Goal: Task Accomplishment & Management: Manage account settings

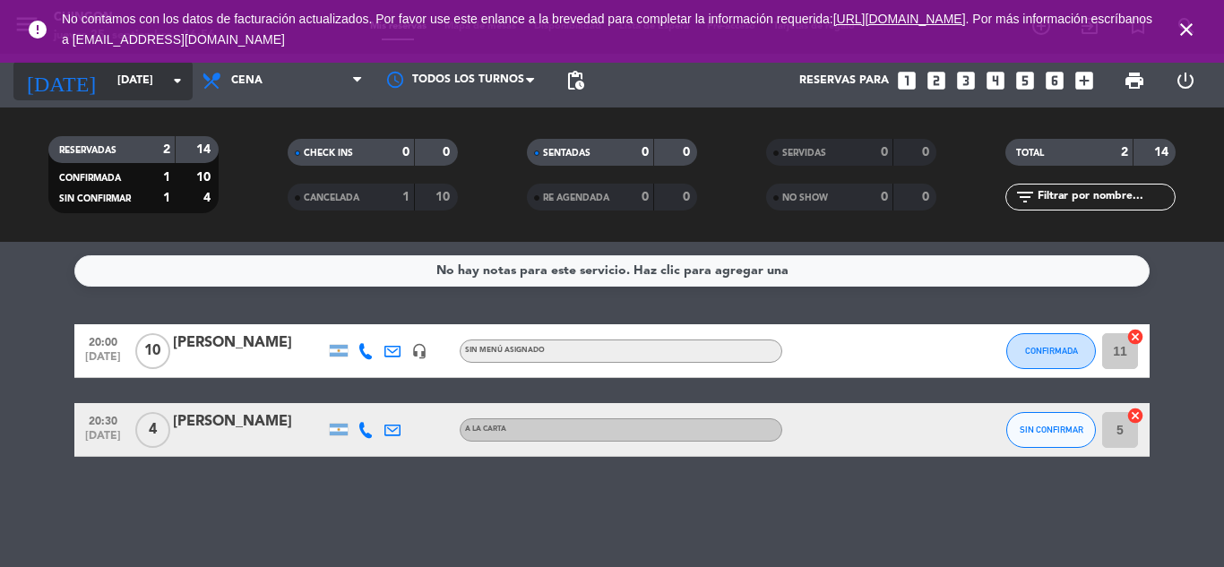
click at [125, 90] on input "[DATE]" at bounding box center [183, 80] width 151 height 30
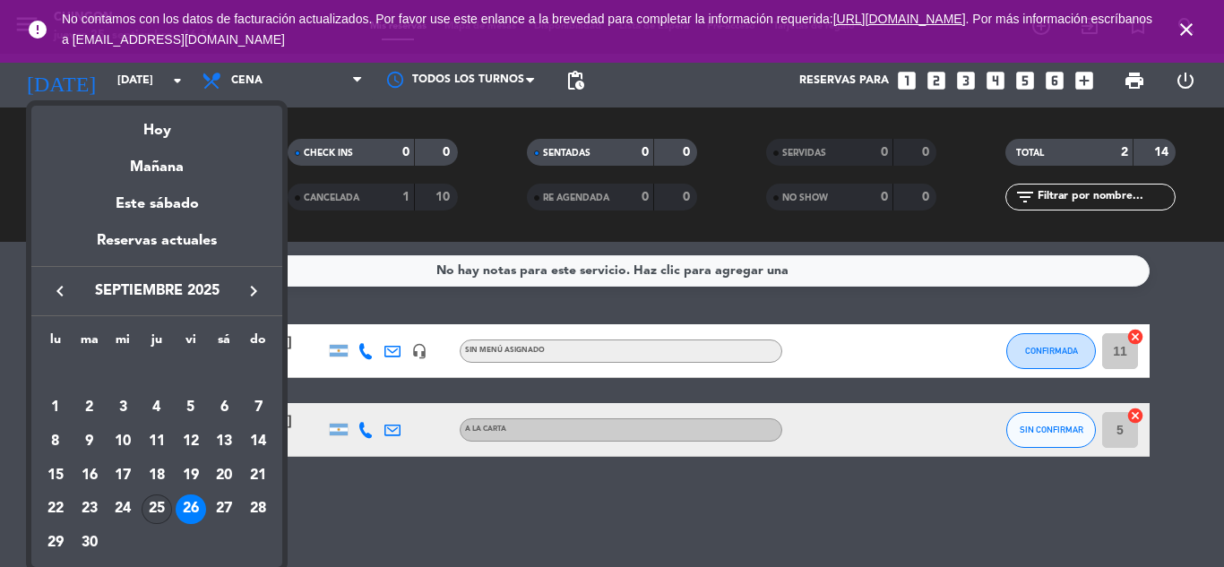
click at [163, 510] on div "25" at bounding box center [157, 510] width 30 height 30
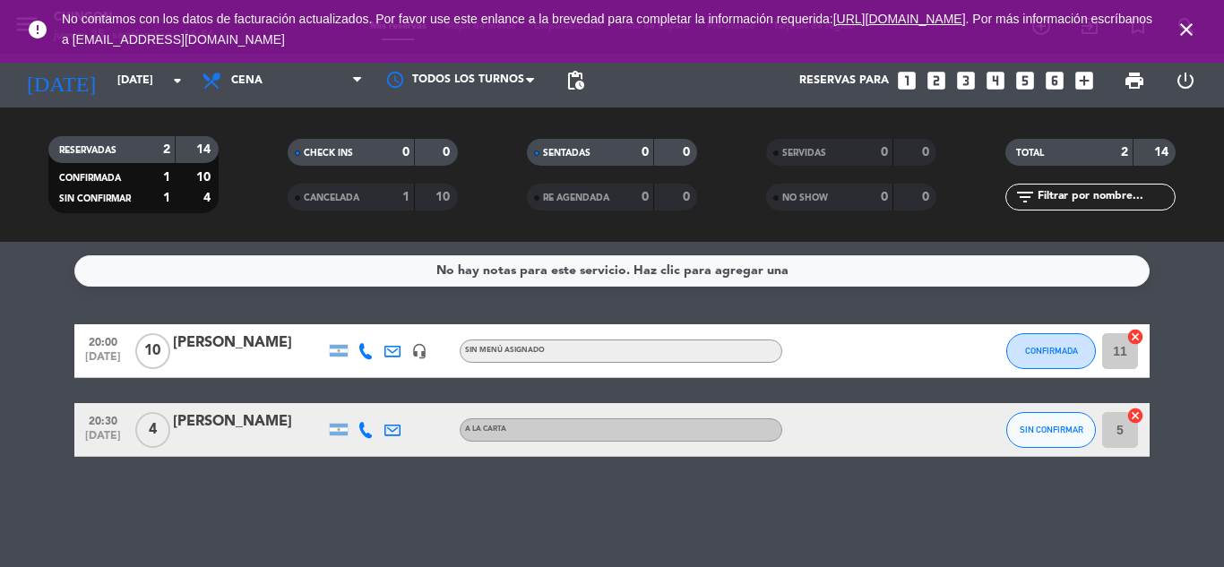
type input "[DEMOGRAPHIC_DATA][DATE]"
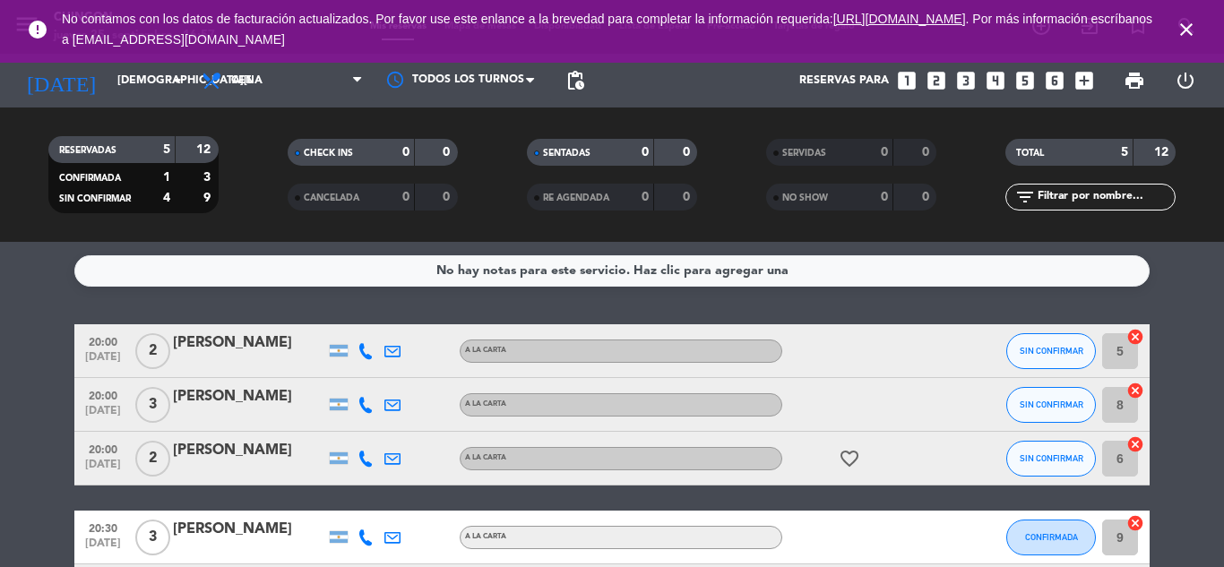
click at [1185, 24] on icon "close" at bounding box center [1186, 30] width 22 height 22
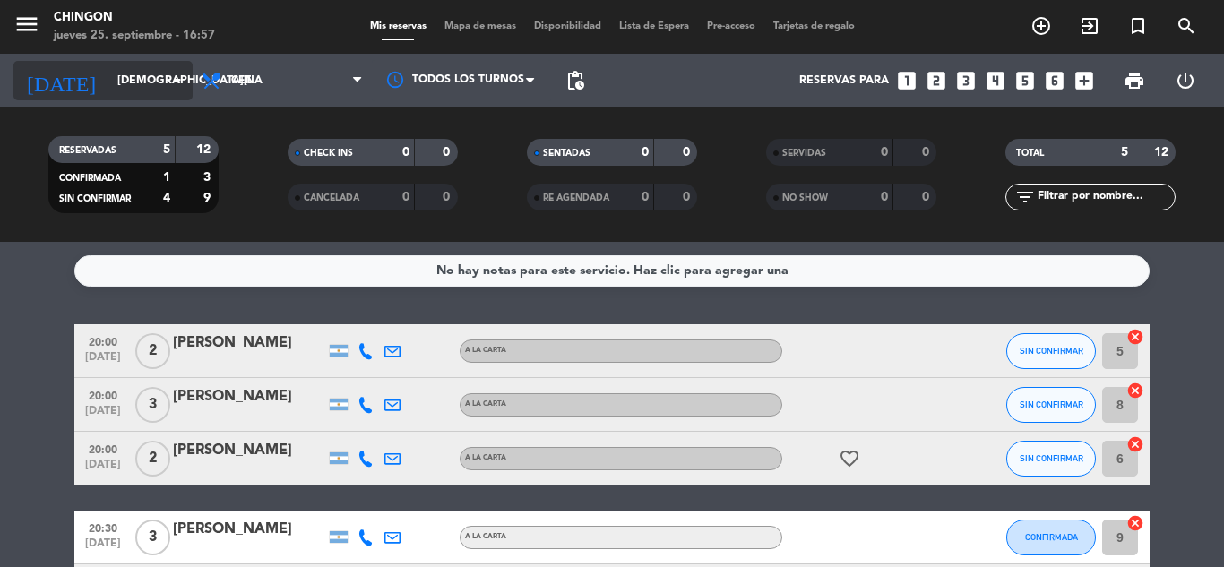
click at [164, 86] on input "[DEMOGRAPHIC_DATA][DATE]" at bounding box center [183, 80] width 151 height 30
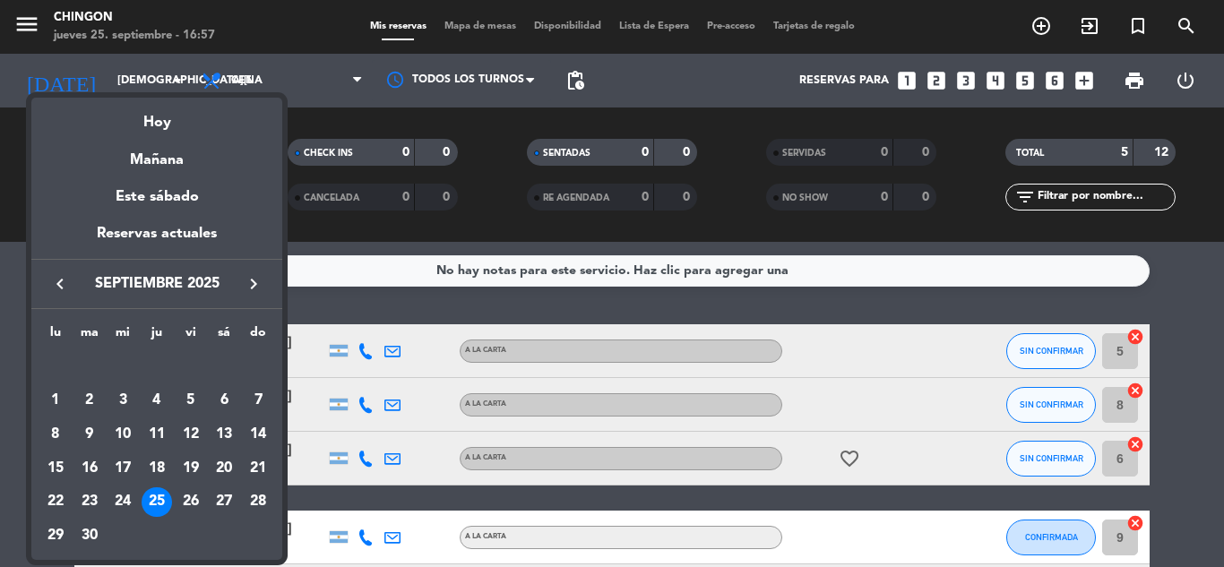
click at [154, 495] on div "25" at bounding box center [157, 502] width 30 height 30
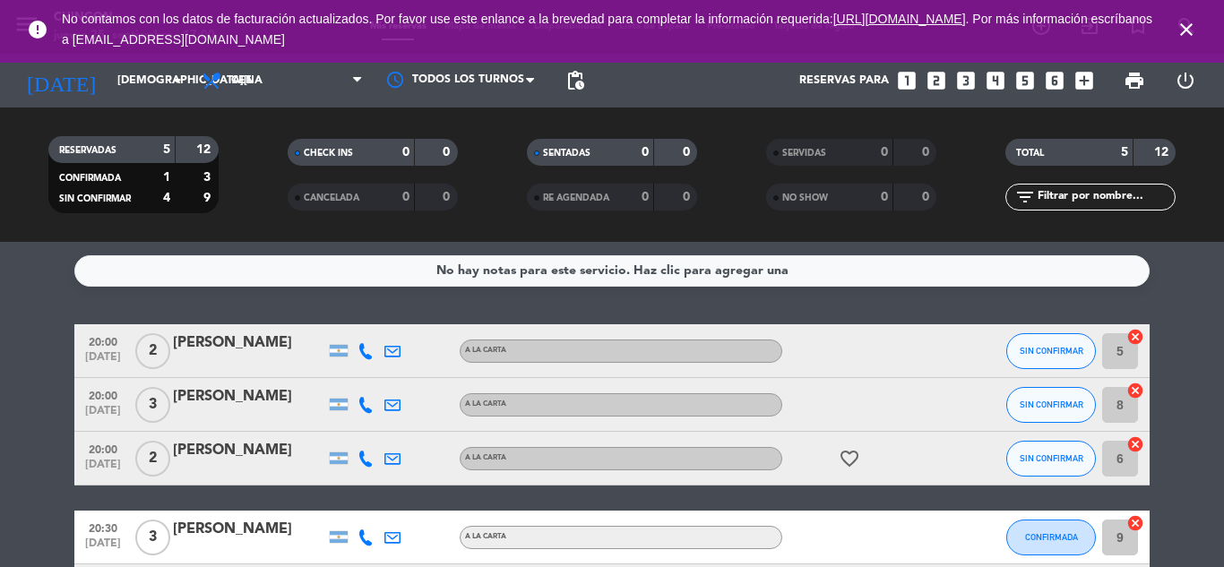
scroll to position [141, 0]
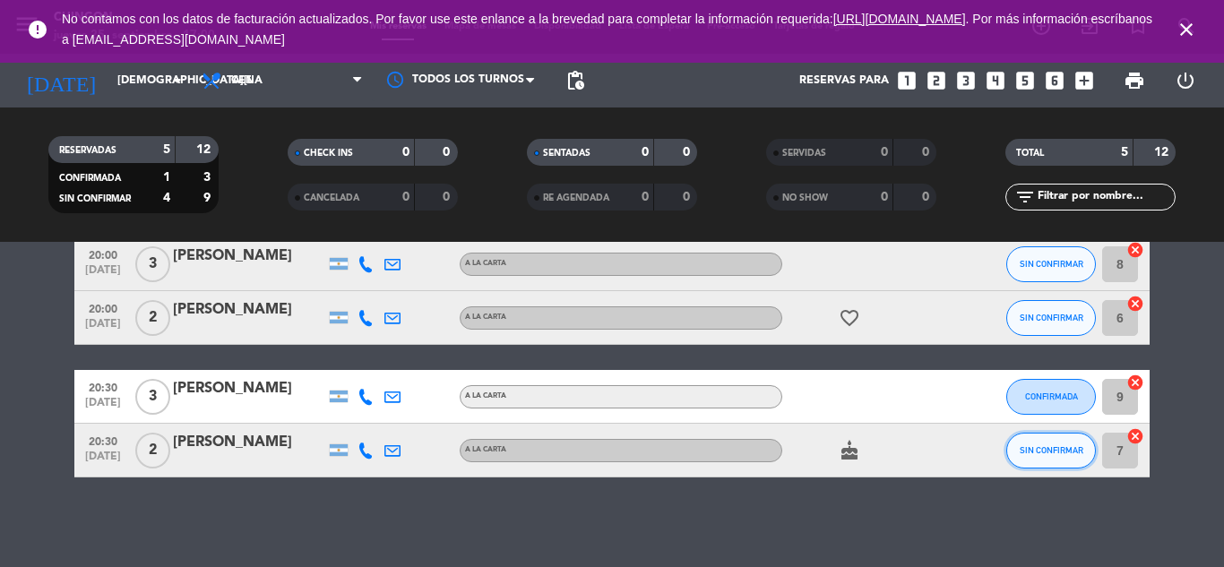
click at [1020, 452] on span "SIN CONFIRMAR" at bounding box center [1052, 450] width 64 height 10
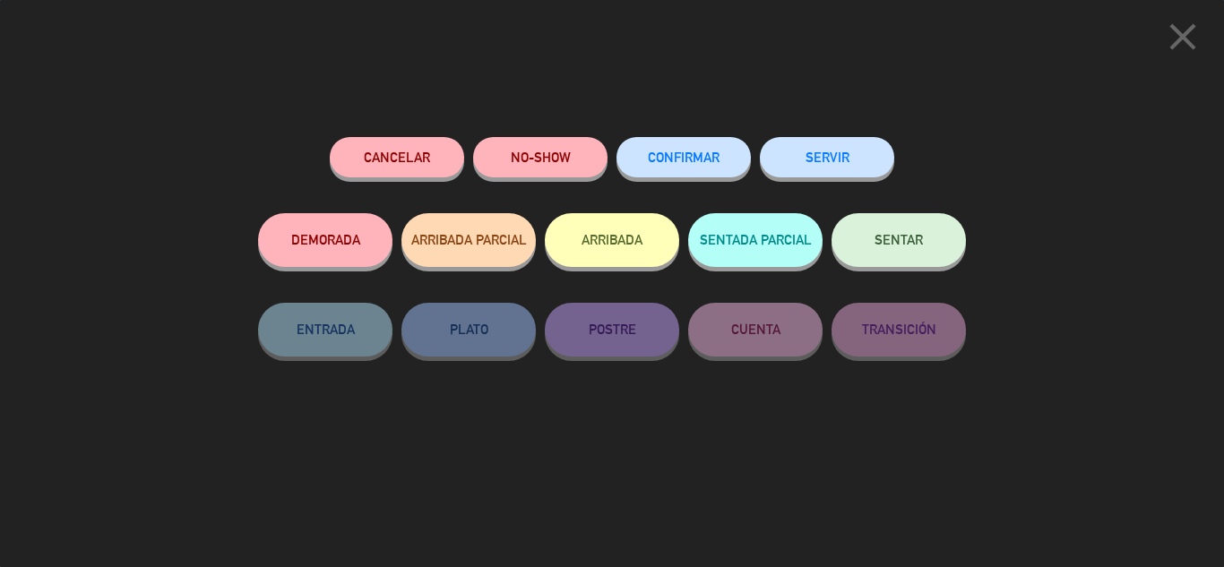
click at [679, 154] on span "CONFIRMAR" at bounding box center [684, 157] width 72 height 15
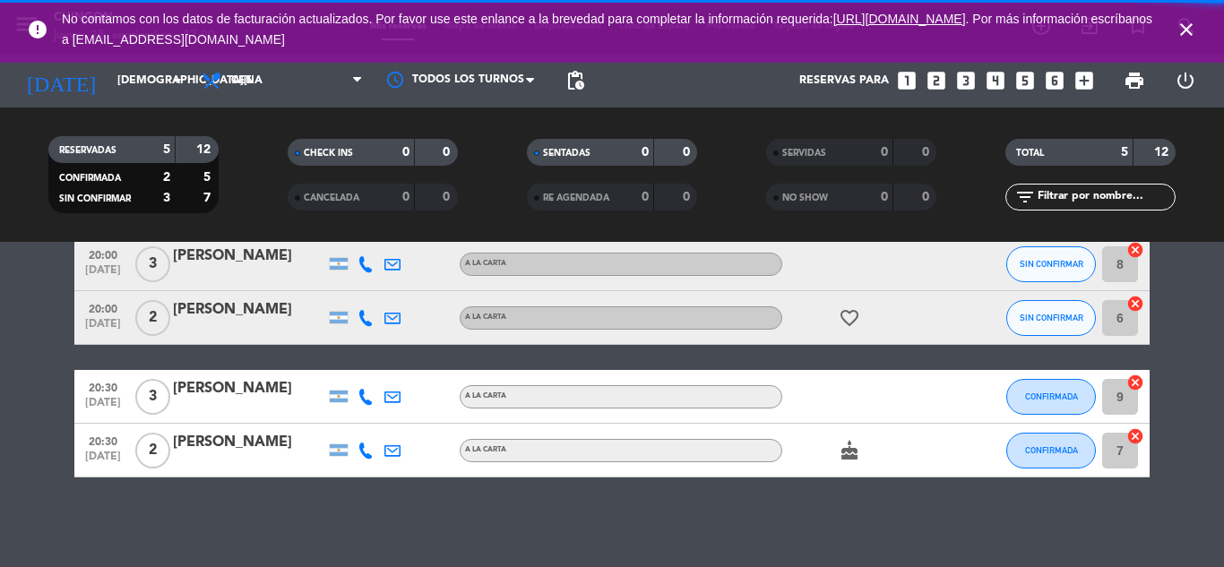
scroll to position [0, 0]
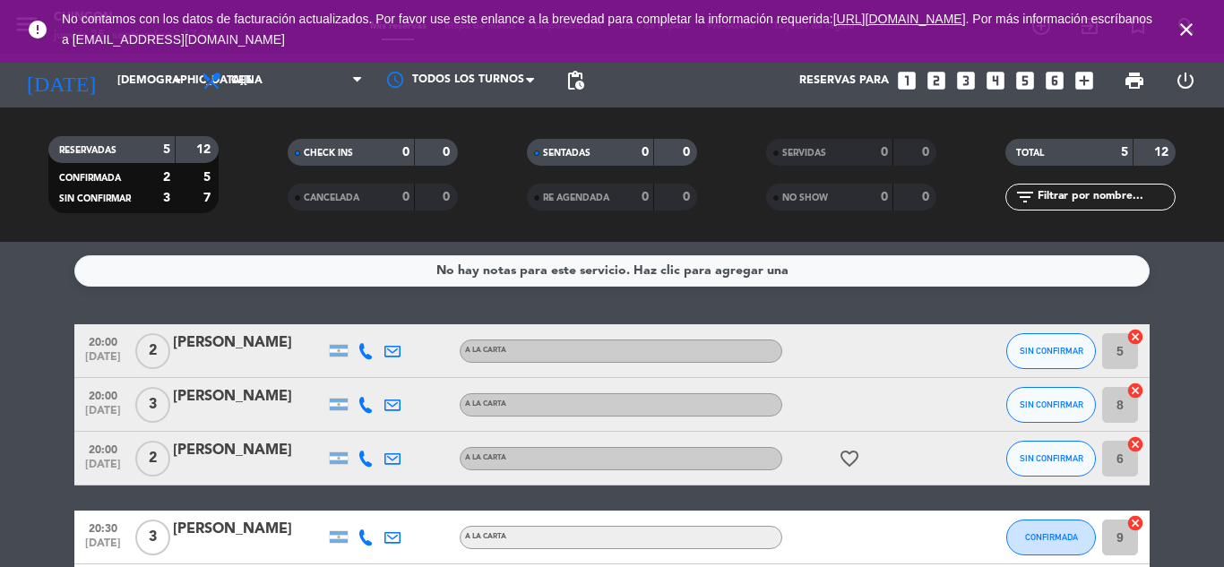
click at [253, 355] on div "[PERSON_NAME]" at bounding box center [249, 342] width 152 height 23
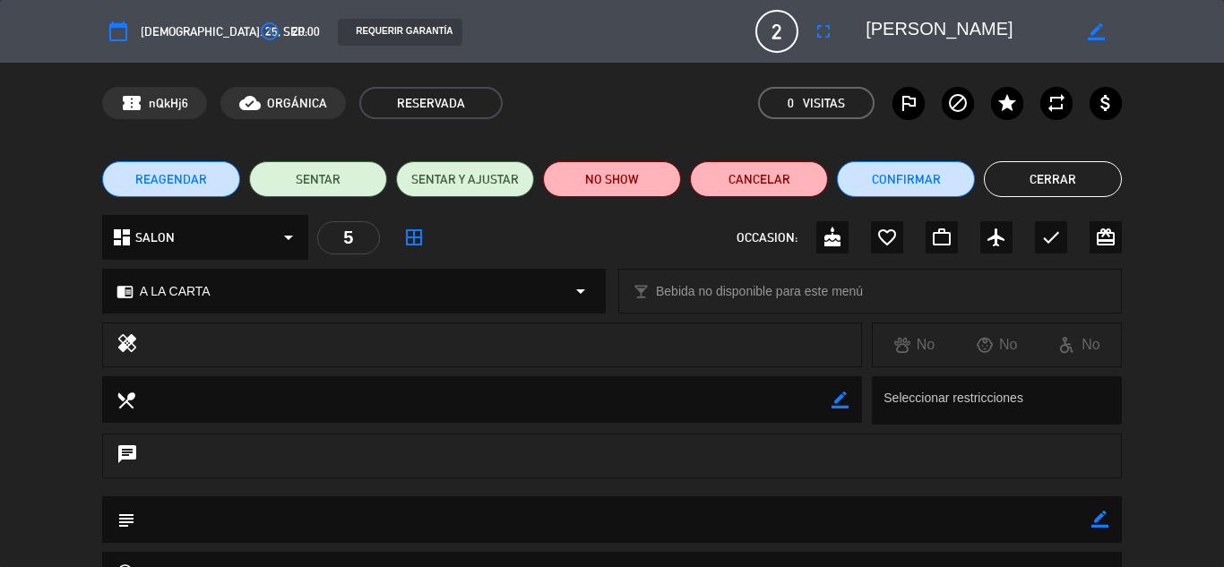
click at [427, 237] on span "border_all" at bounding box center [414, 237] width 32 height 32
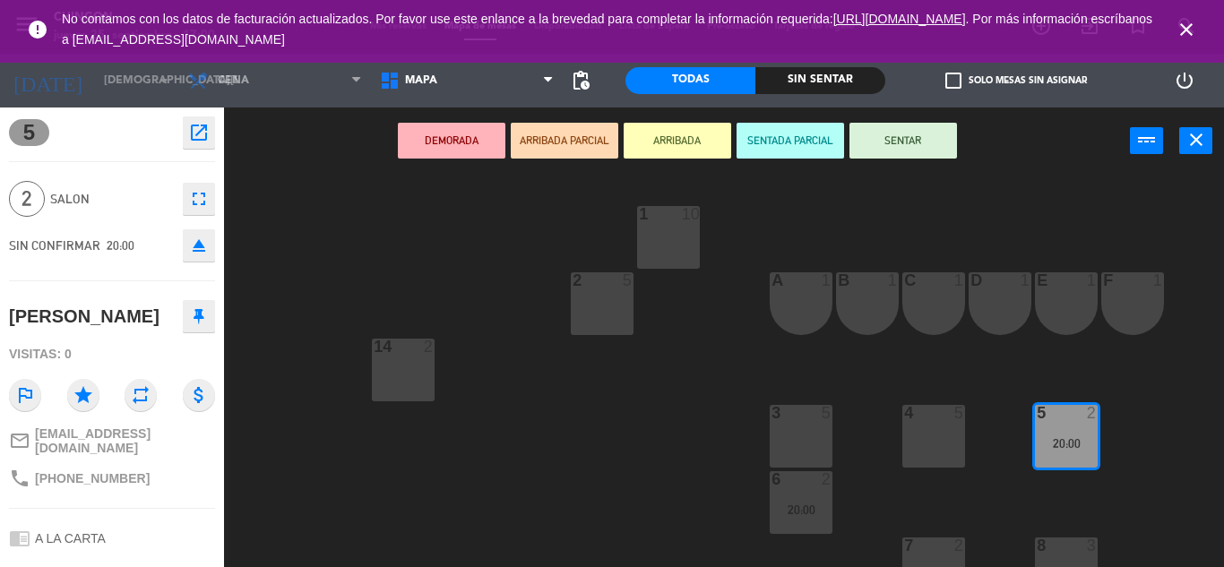
click at [938, 450] on div "4 5" at bounding box center [933, 436] width 63 height 63
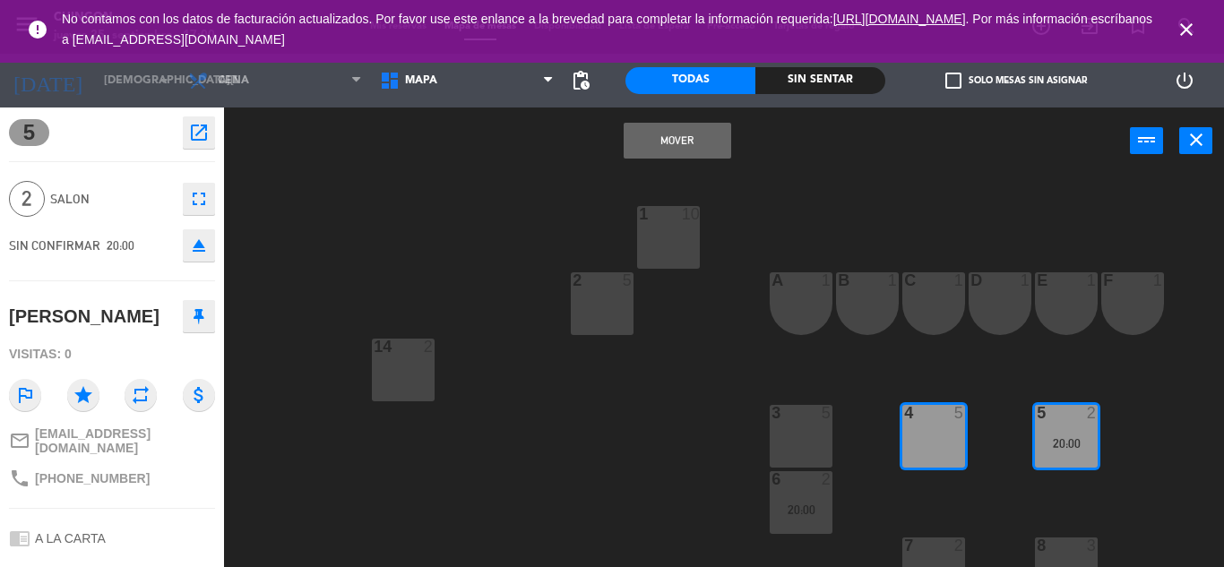
click at [650, 136] on button "Mover" at bounding box center [678, 141] width 108 height 36
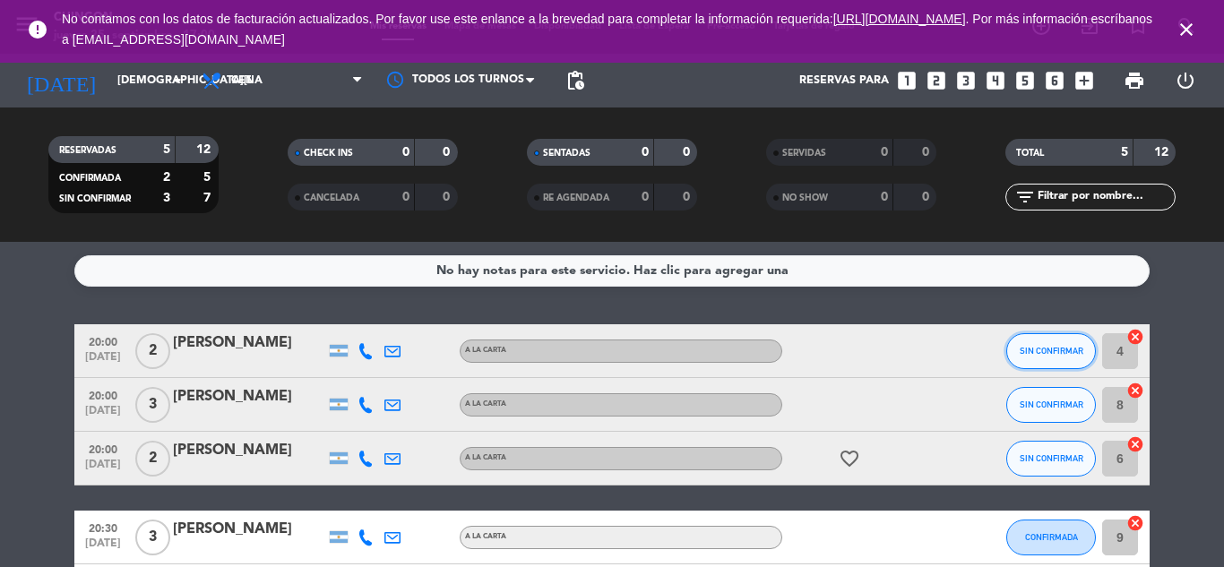
click at [1053, 362] on button "SIN CONFIRMAR" at bounding box center [1051, 351] width 90 height 36
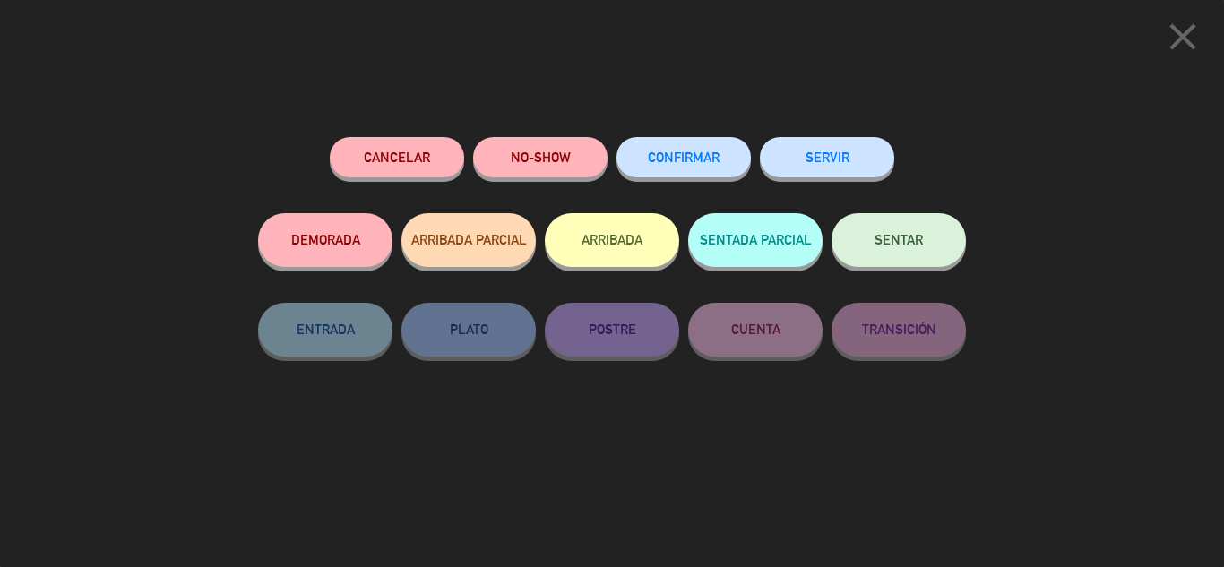
click at [670, 161] on span "CONFIRMAR" at bounding box center [684, 157] width 72 height 15
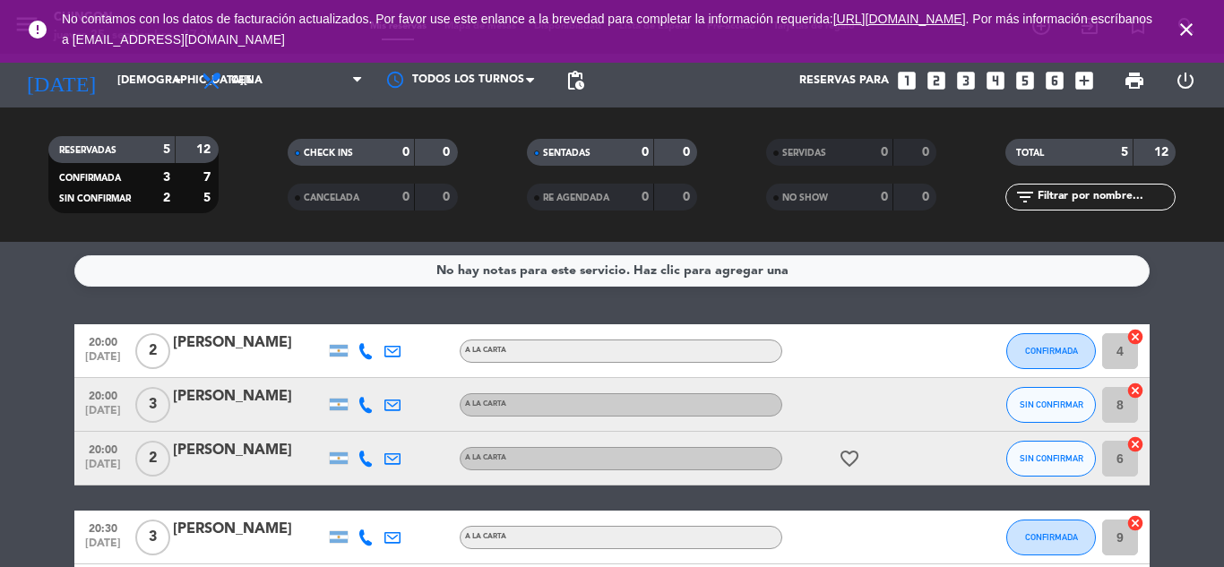
click at [236, 399] on div "[PERSON_NAME]" at bounding box center [249, 396] width 152 height 23
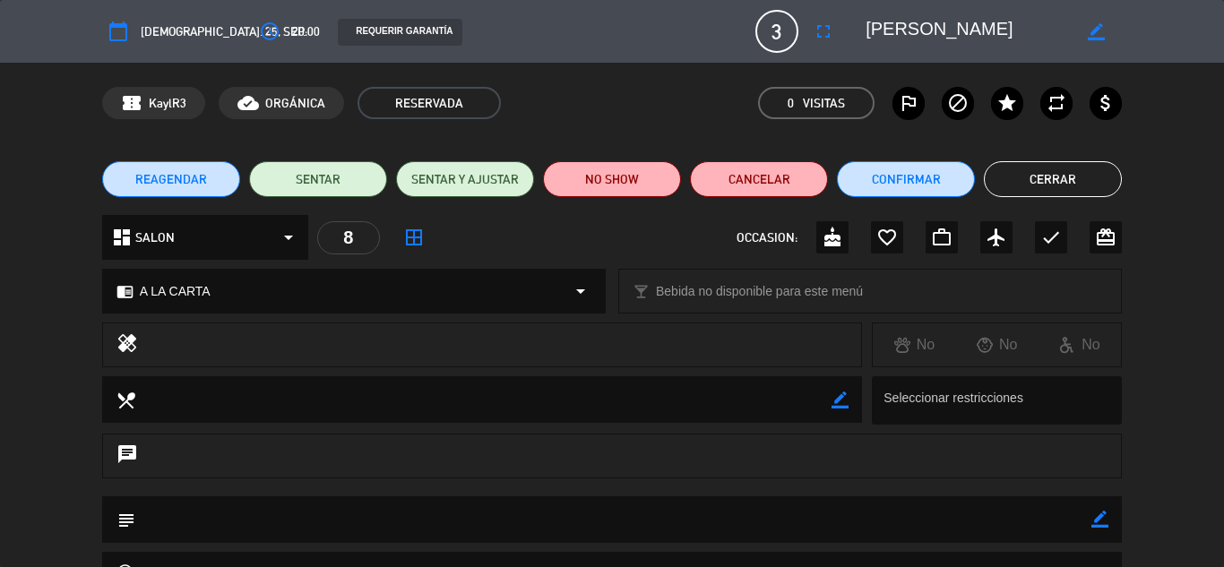
click at [407, 245] on icon "border_all" at bounding box center [414, 238] width 22 height 22
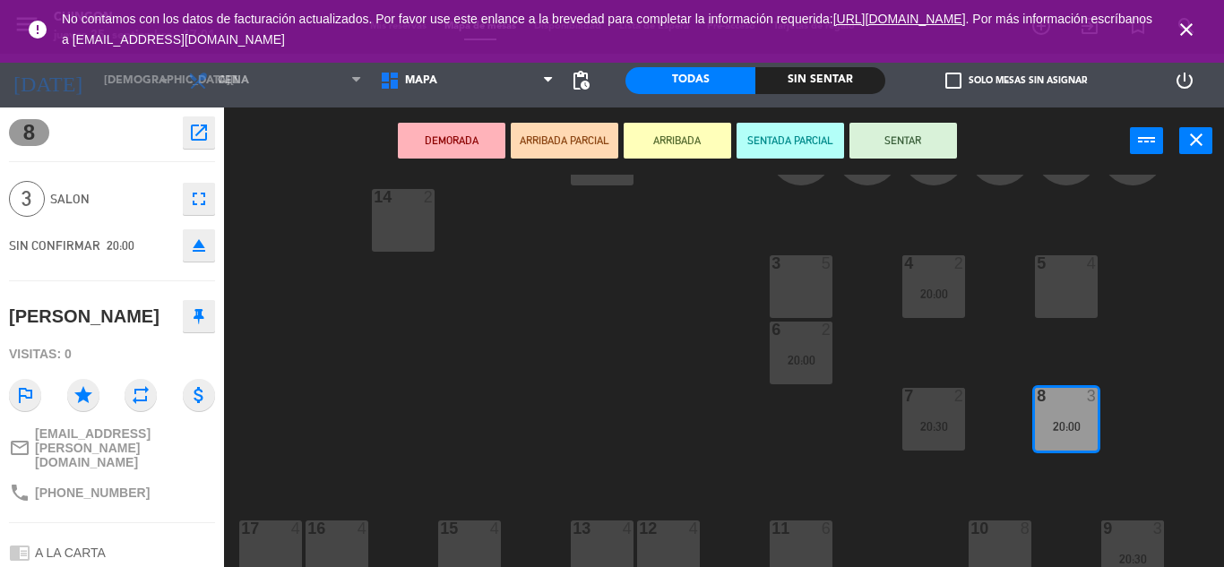
scroll to position [242, 0]
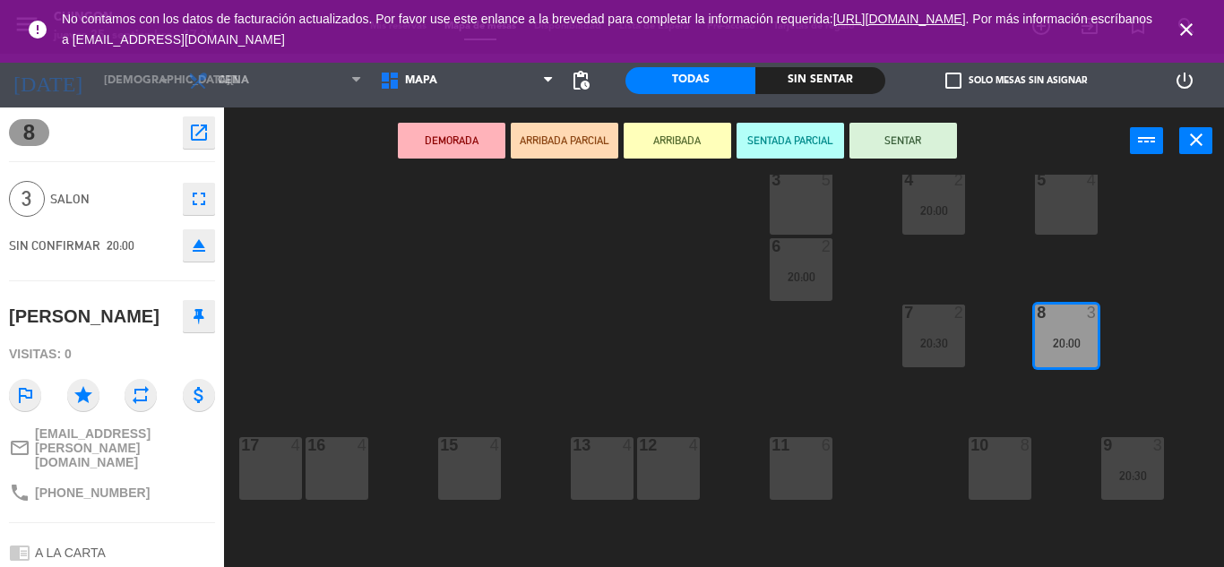
click at [1005, 476] on div "10 8" at bounding box center [1000, 468] width 63 height 63
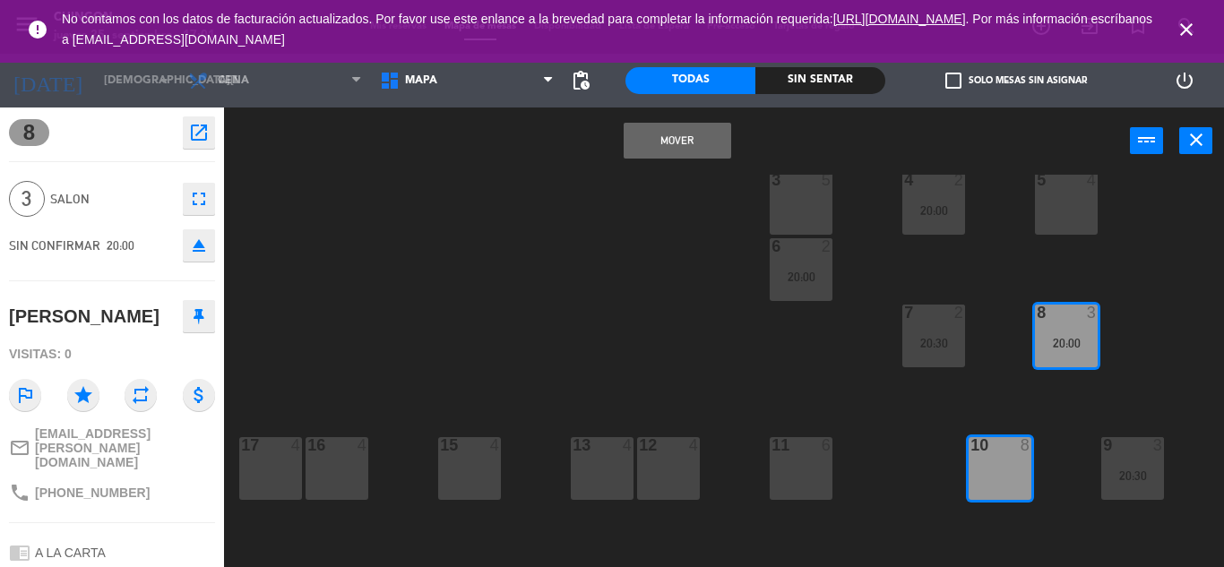
click at [672, 148] on button "Mover" at bounding box center [678, 141] width 108 height 36
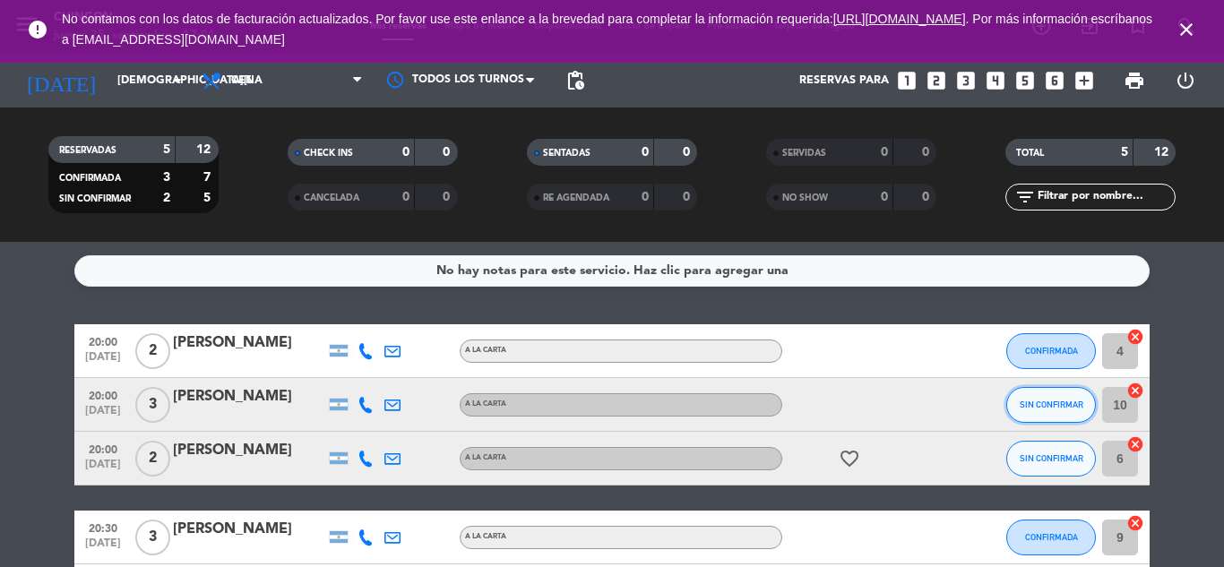
click at [1060, 404] on span "SIN CONFIRMAR" at bounding box center [1052, 405] width 64 height 10
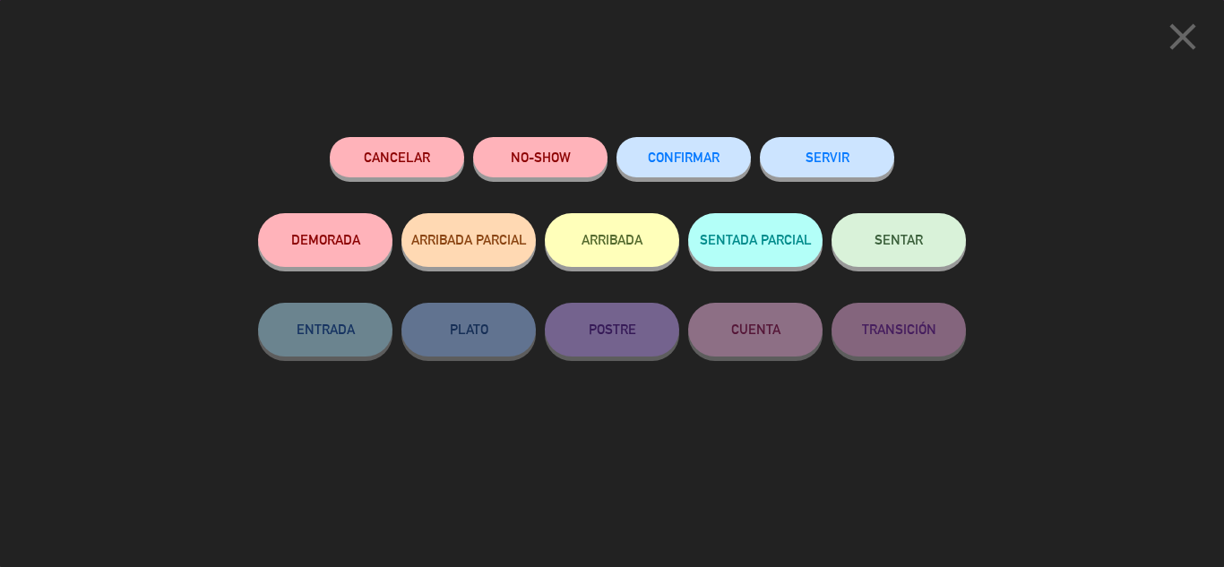
click at [637, 170] on button "CONFIRMAR" at bounding box center [683, 157] width 134 height 40
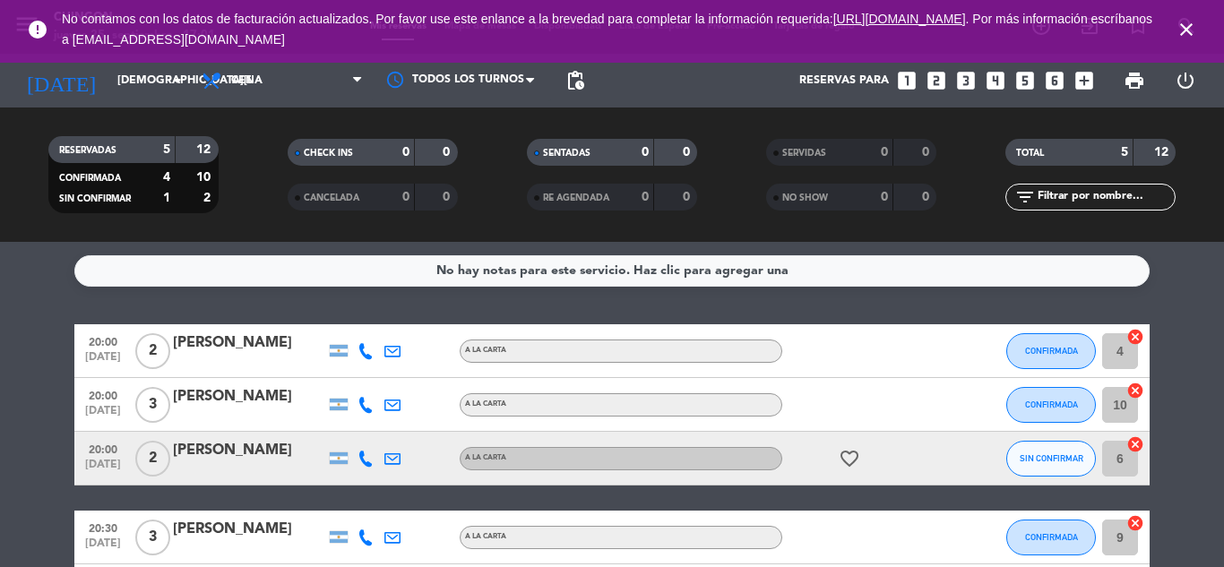
click at [257, 464] on div at bounding box center [249, 470] width 152 height 14
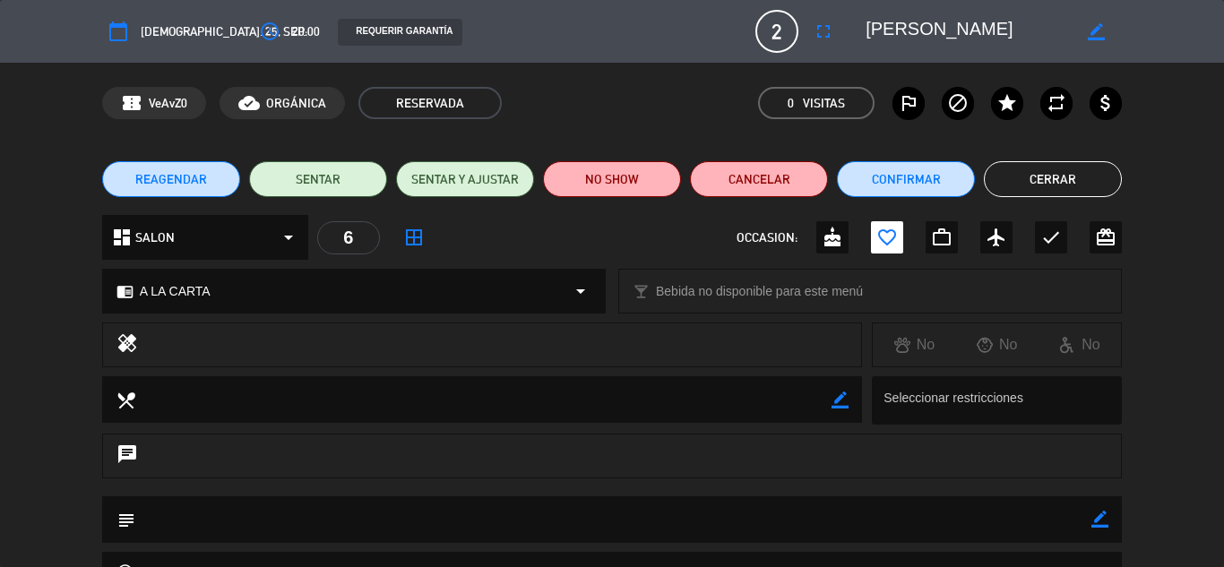
click at [403, 237] on icon "border_all" at bounding box center [414, 238] width 22 height 22
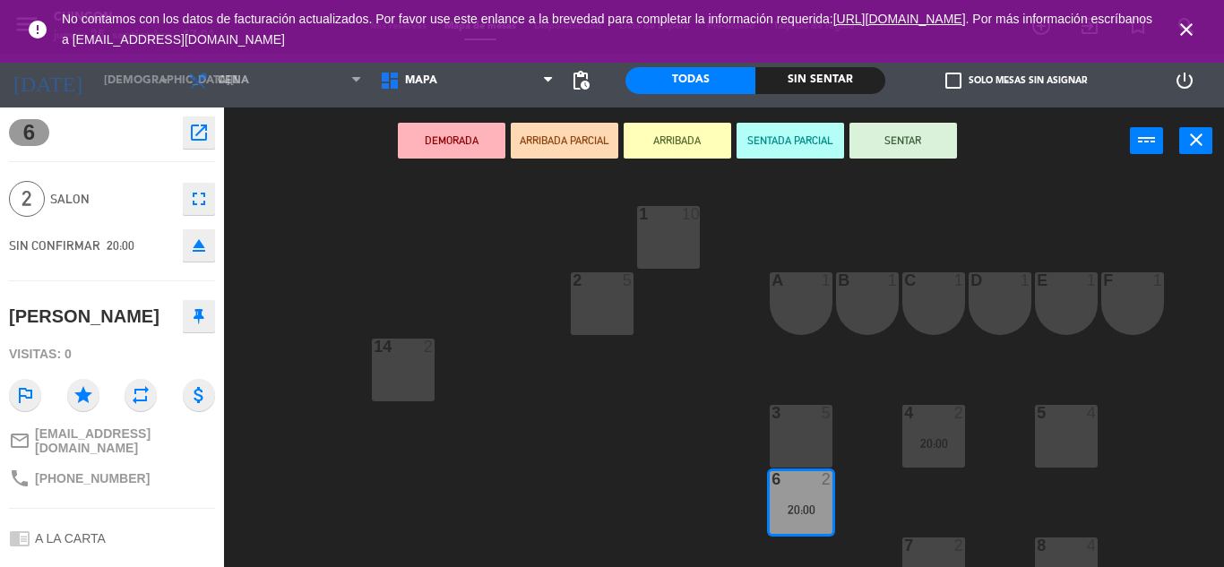
click at [399, 361] on div "14 2" at bounding box center [403, 370] width 63 height 63
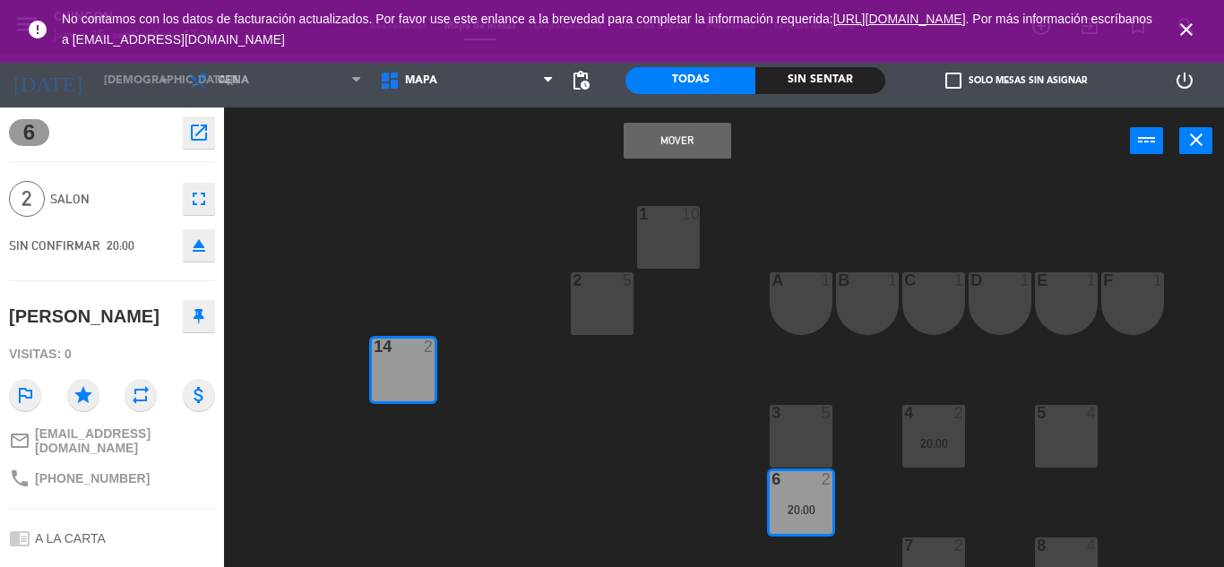
click at [681, 137] on button "Mover" at bounding box center [678, 141] width 108 height 36
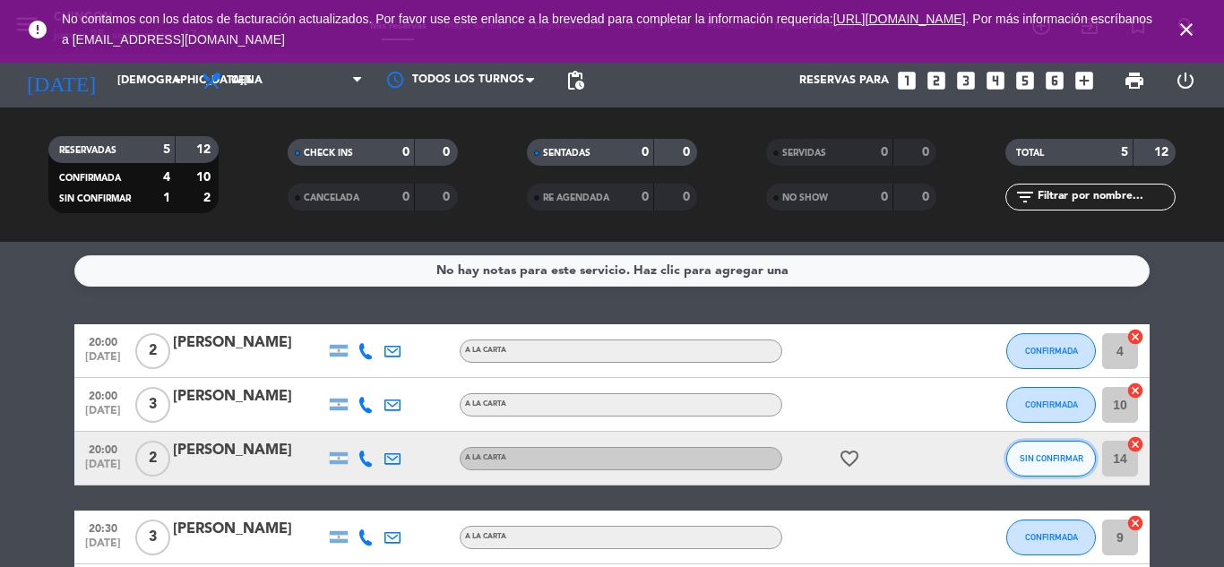
click at [1029, 459] on span "SIN CONFIRMAR" at bounding box center [1052, 458] width 64 height 10
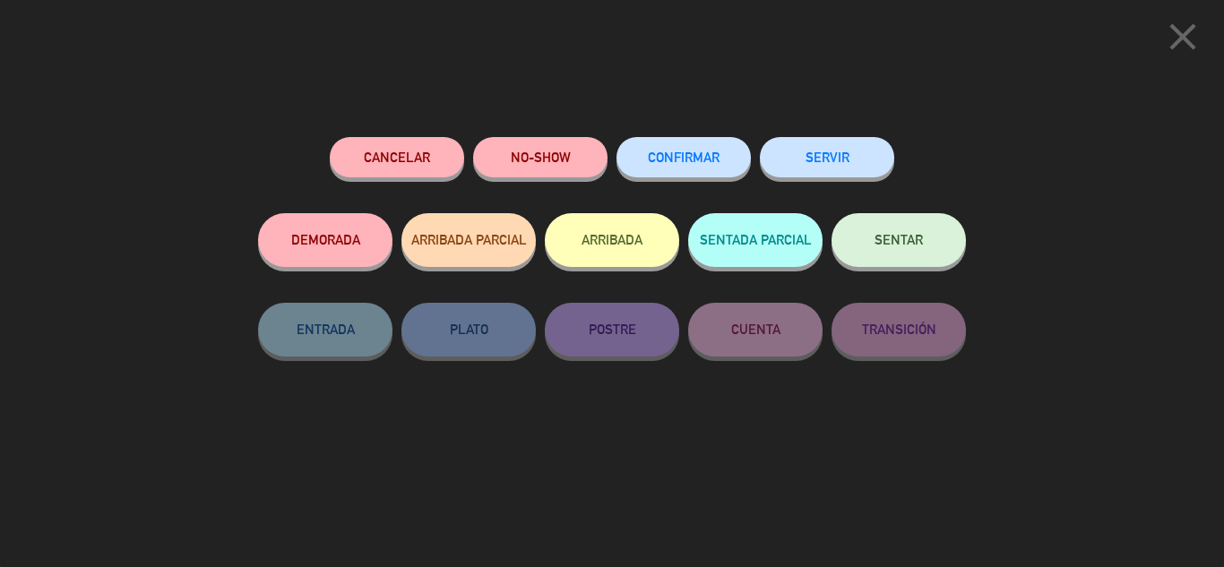
click at [681, 176] on button "CONFIRMAR" at bounding box center [683, 157] width 134 height 40
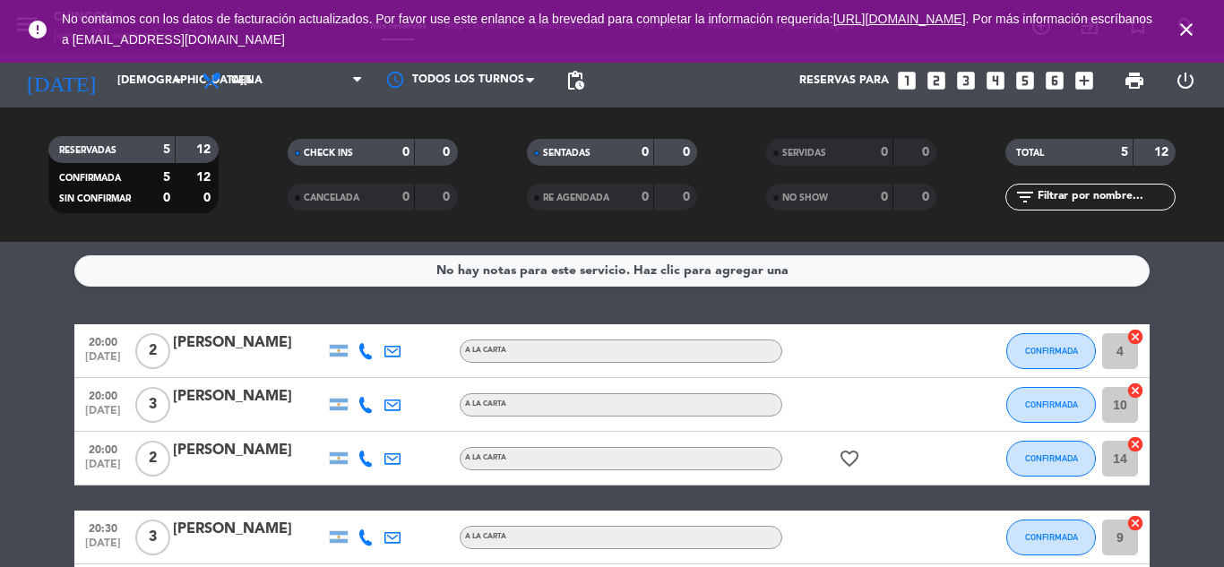
click at [1185, 30] on icon "close" at bounding box center [1186, 30] width 22 height 22
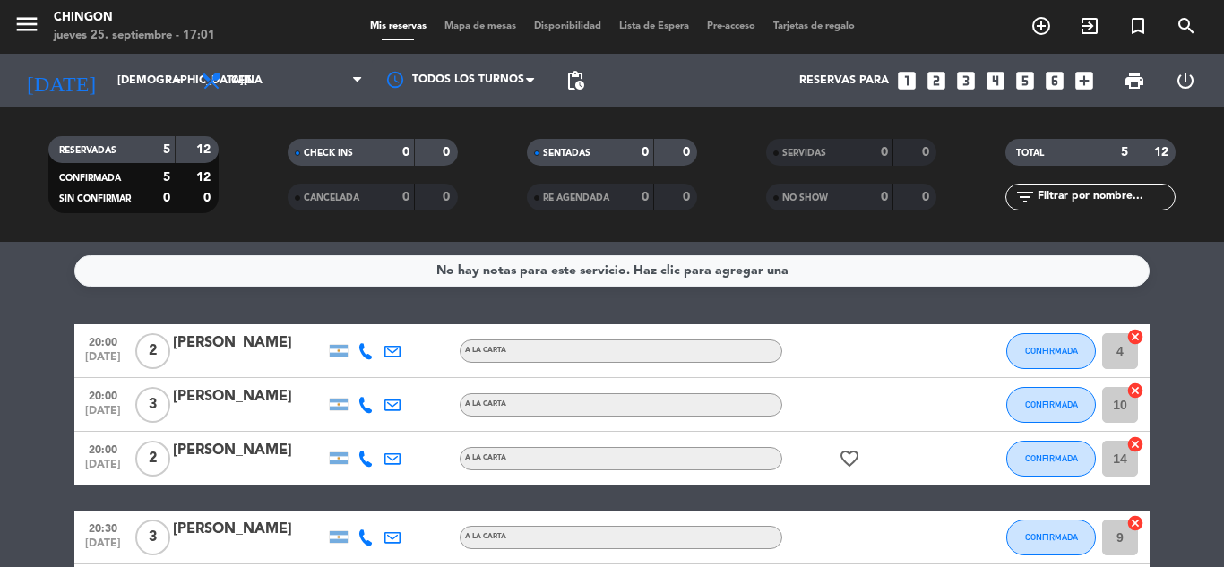
click at [654, 23] on span "Lista de Espera" at bounding box center [654, 27] width 88 height 10
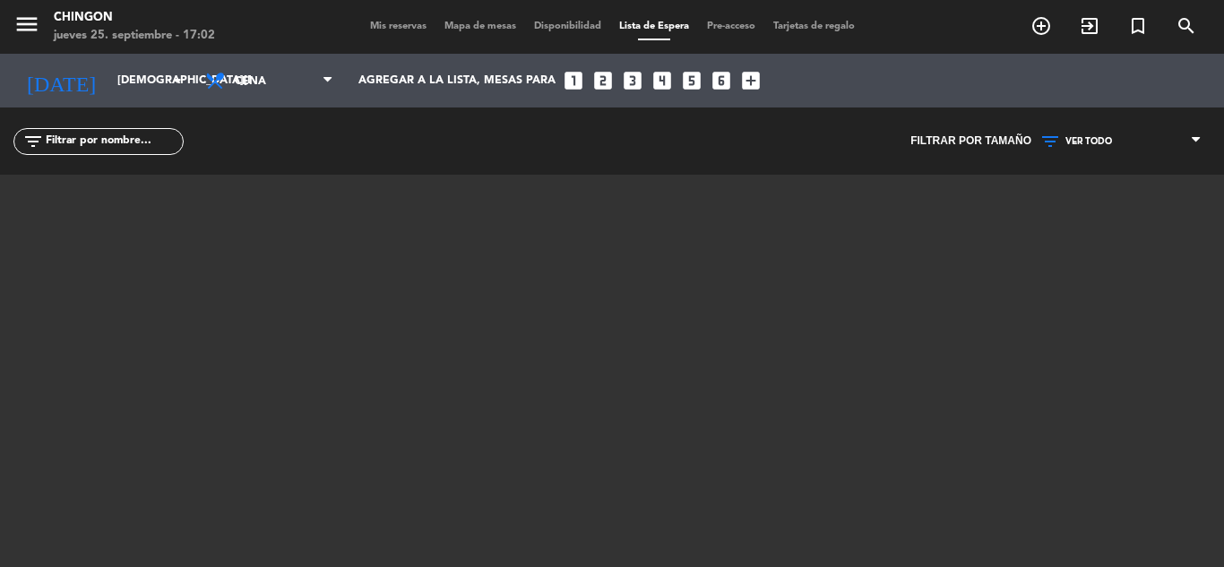
click at [389, 32] on div "Mis reservas Mapa de mesas Disponibilidad Lista de Espera Pre-acceso Tarjetas d…" at bounding box center [612, 27] width 503 height 16
click at [411, 22] on span "Mis reservas" at bounding box center [398, 27] width 74 height 10
